Goal: Task Accomplishment & Management: Complete application form

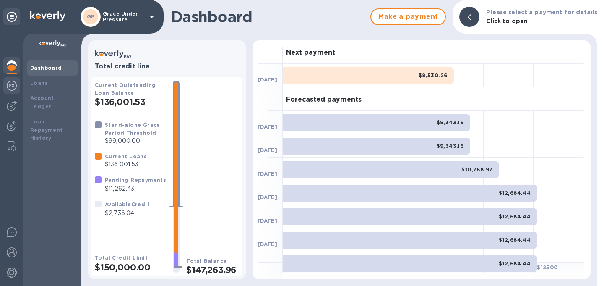
click at [10, 87] on img at bounding box center [12, 86] width 10 height 10
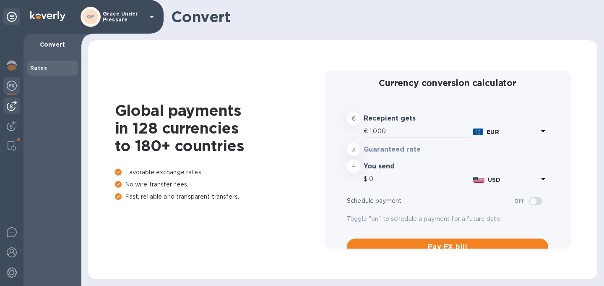
type input "1,188.11"
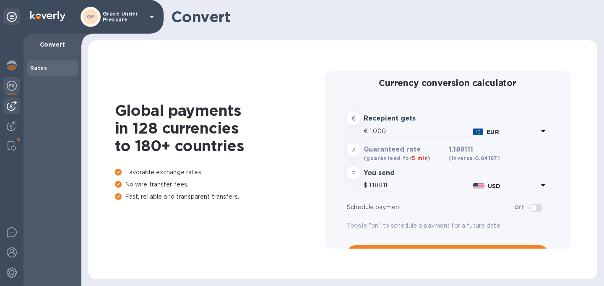
click at [10, 106] on img at bounding box center [12, 106] width 10 height 10
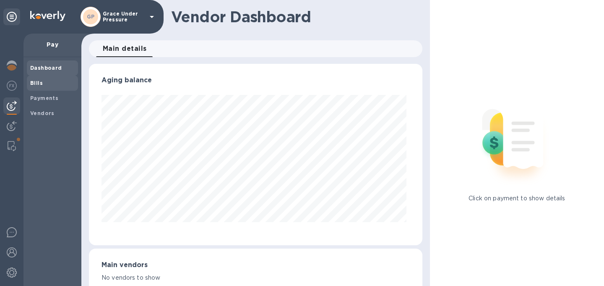
scroll to position [181, 330]
click at [37, 83] on b "Bills" at bounding box center [36, 83] width 13 height 6
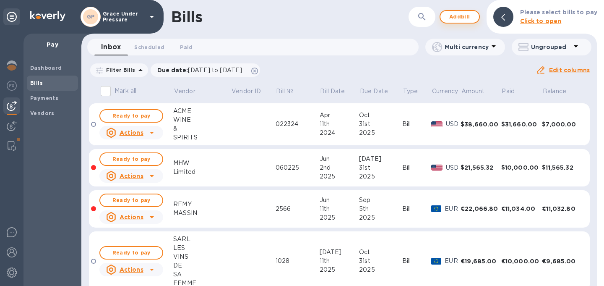
click at [455, 17] on span "Add bill" at bounding box center [459, 17] width 25 height 10
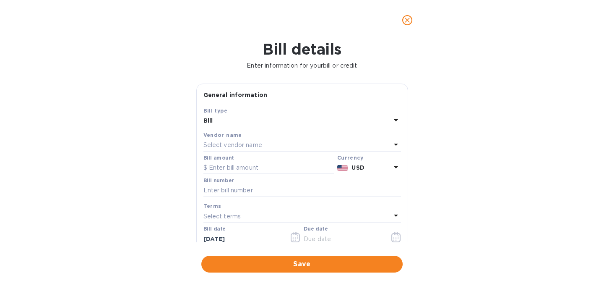
click at [266, 125] on div "Bill" at bounding box center [297, 121] width 188 height 12
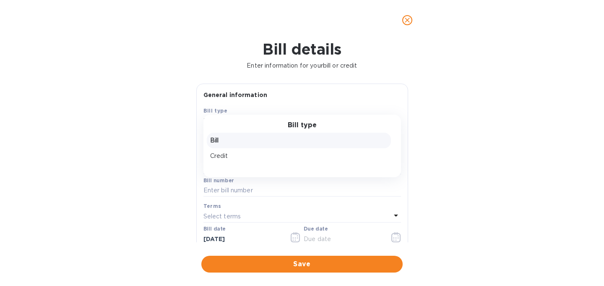
click at [261, 141] on p "Bill" at bounding box center [298, 140] width 177 height 9
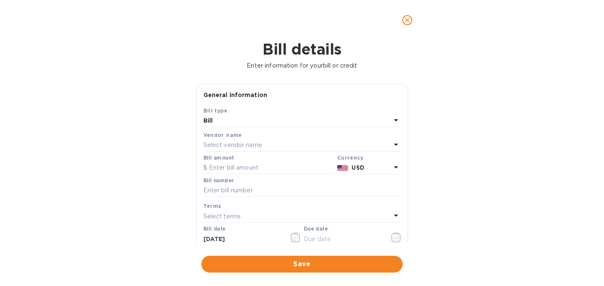
click at [257, 149] on p "Select vendor name" at bounding box center [232, 145] width 59 height 9
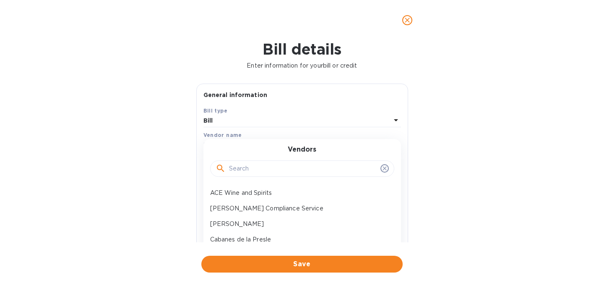
click at [250, 175] on input "text" at bounding box center [303, 168] width 148 height 13
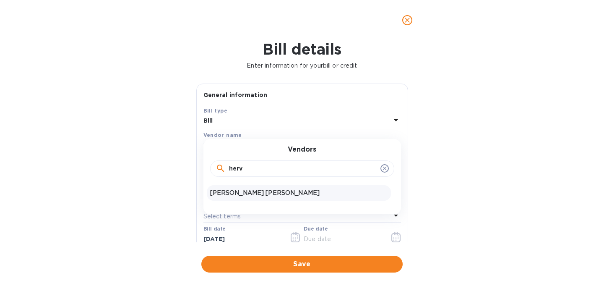
type input "herv"
click at [251, 197] on p "[PERSON_NAME] [PERSON_NAME]" at bounding box center [298, 192] width 177 height 9
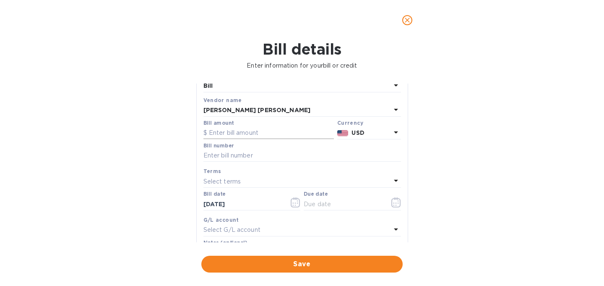
scroll to position [39, 0]
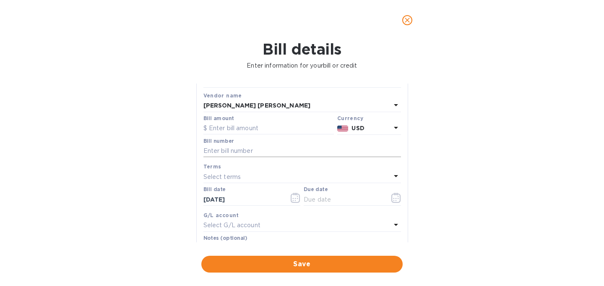
click at [230, 157] on input "text" at bounding box center [302, 151] width 198 height 13
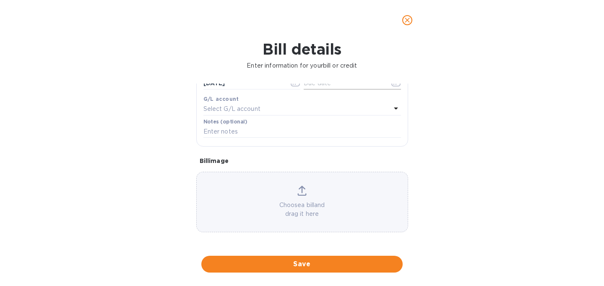
scroll to position [181, 0]
type input "512"
click at [341, 203] on p "Choose a bill and drag it here" at bounding box center [302, 210] width 211 height 18
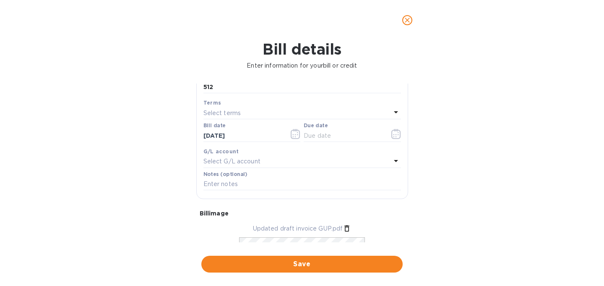
scroll to position [103, 0]
click at [391, 139] on icon "button" at bounding box center [396, 134] width 10 height 10
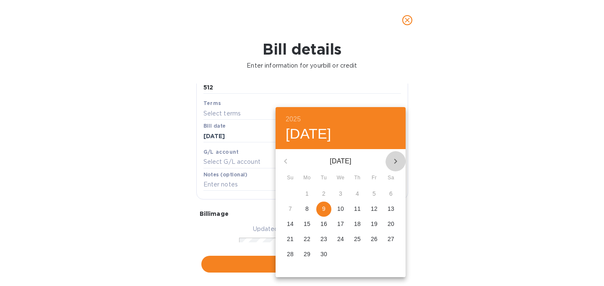
click at [394, 159] on icon "button" at bounding box center [395, 161] width 3 height 5
click at [340, 258] on p "31" at bounding box center [340, 254] width 7 height 8
type input "[DATE]"
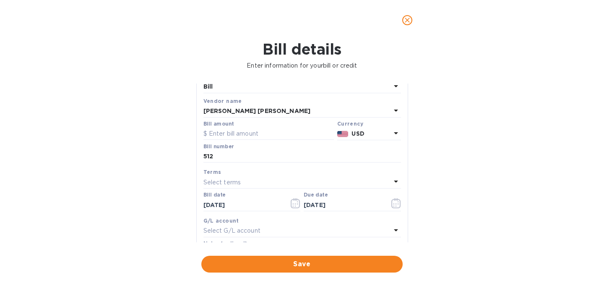
scroll to position [0, 0]
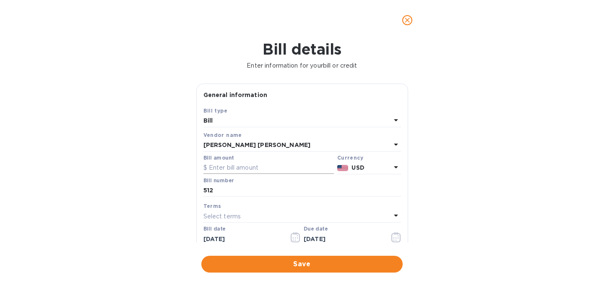
click at [248, 174] on input "text" at bounding box center [268, 168] width 130 height 13
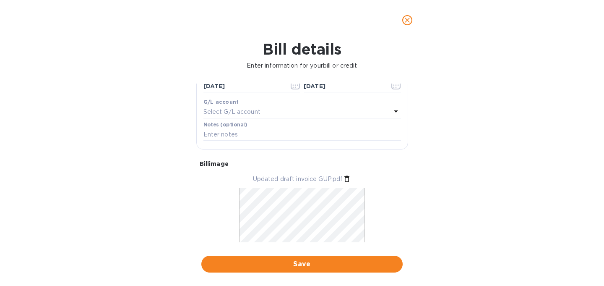
scroll to position [154, 0]
type input "69,021"
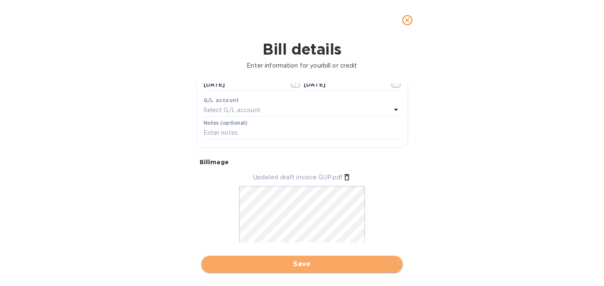
click at [321, 263] on span "Save" at bounding box center [302, 264] width 188 height 10
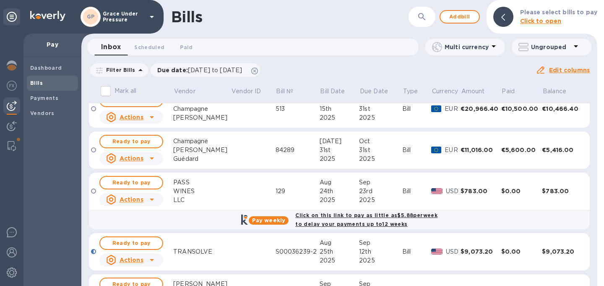
scroll to position [287, 0]
